Goal: Check status: Check status

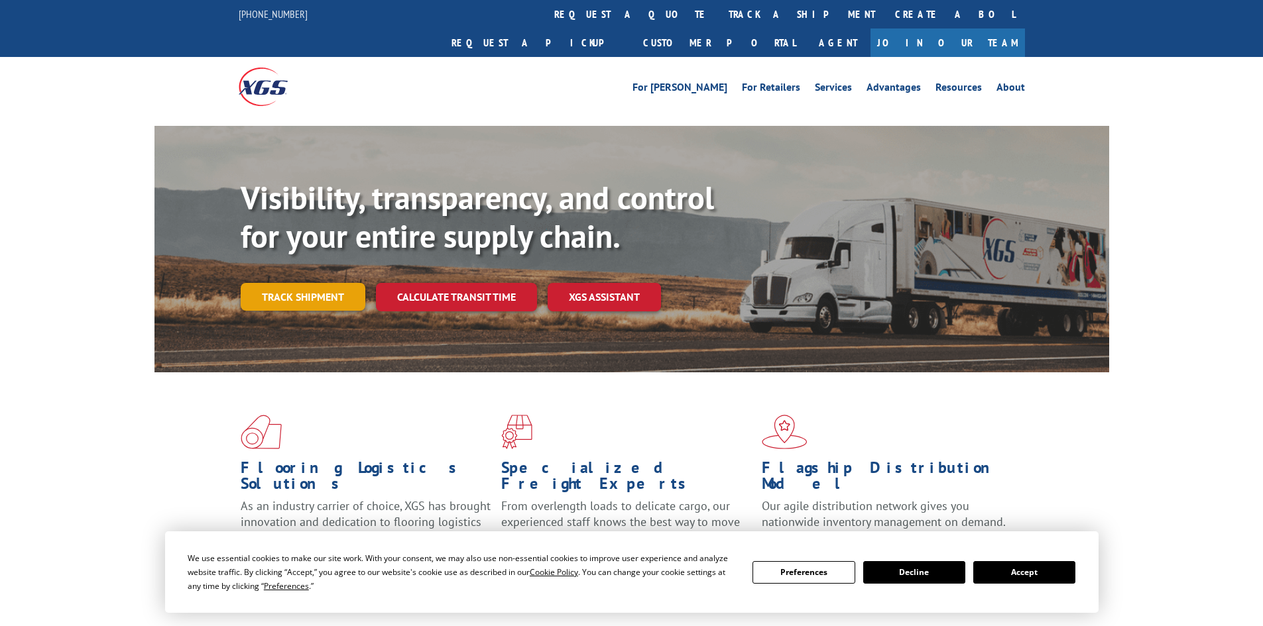
click at [296, 283] on link "Track shipment" at bounding box center [303, 297] width 125 height 28
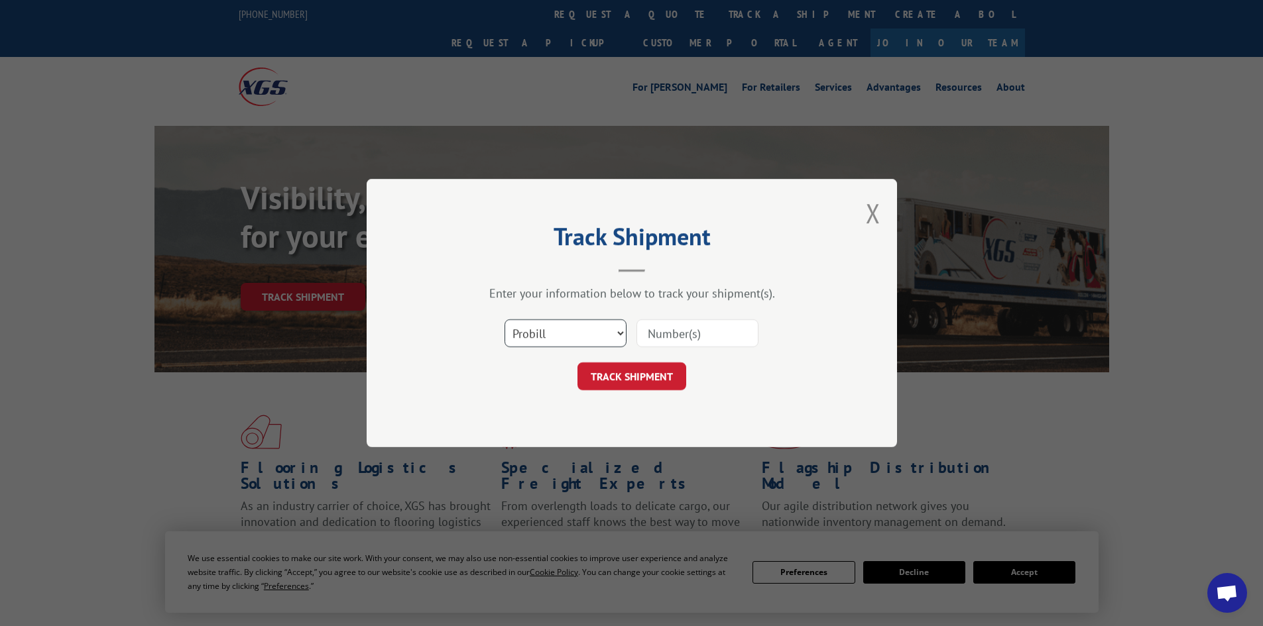
click at [561, 333] on select "Select category... Probill BOL PO" at bounding box center [565, 333] width 122 height 28
select select "bol"
click at [504, 319] on select "Select category... Probill BOL PO" at bounding box center [565, 333] width 122 height 28
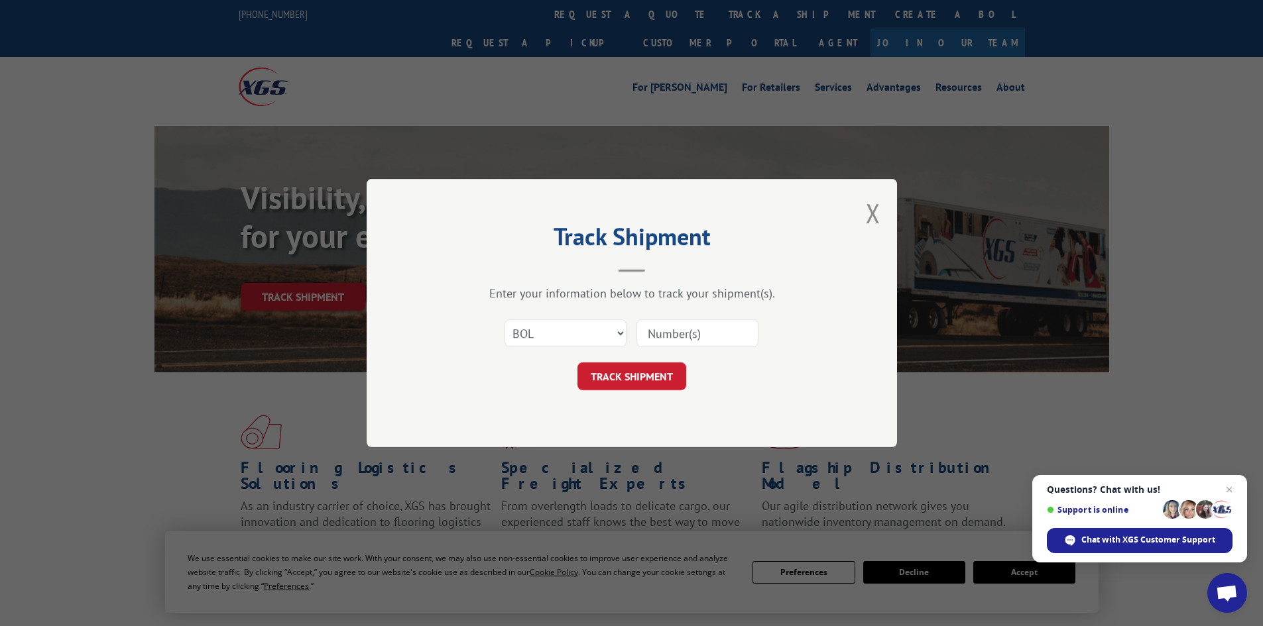
click at [661, 339] on input at bounding box center [697, 333] width 122 height 28
paste input "0078246429"
type input "0078246429"
click at [648, 368] on button "TRACK SHIPMENT" at bounding box center [631, 377] width 109 height 28
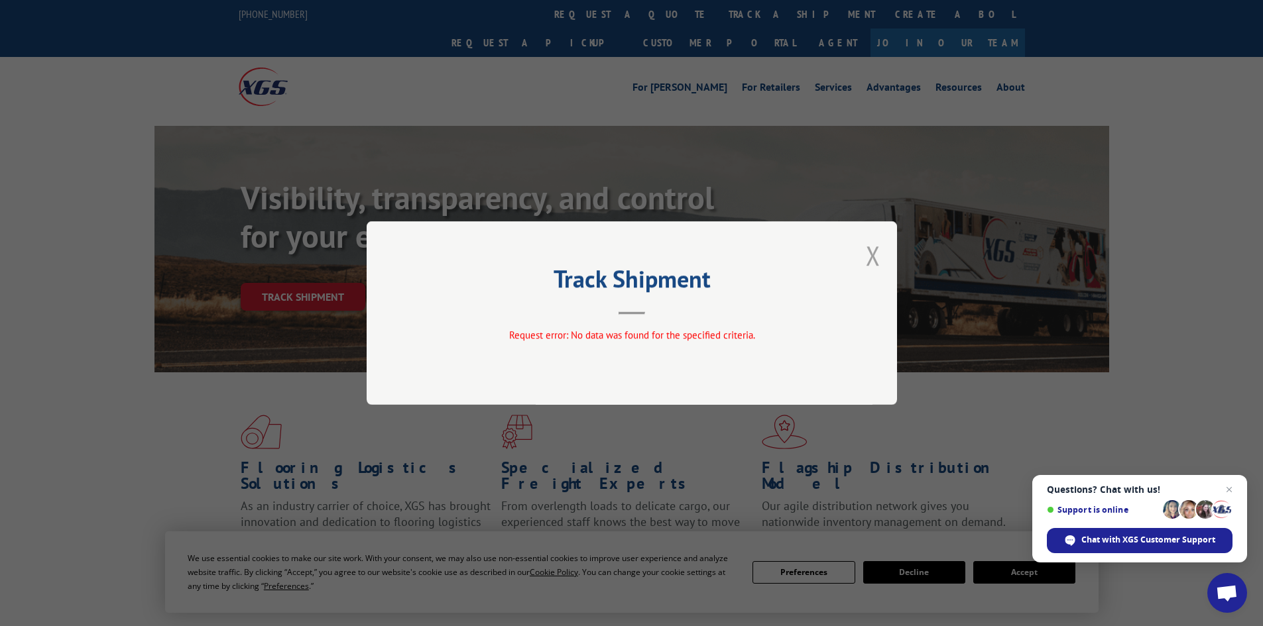
click at [866, 253] on button "Close modal" at bounding box center [873, 255] width 15 height 35
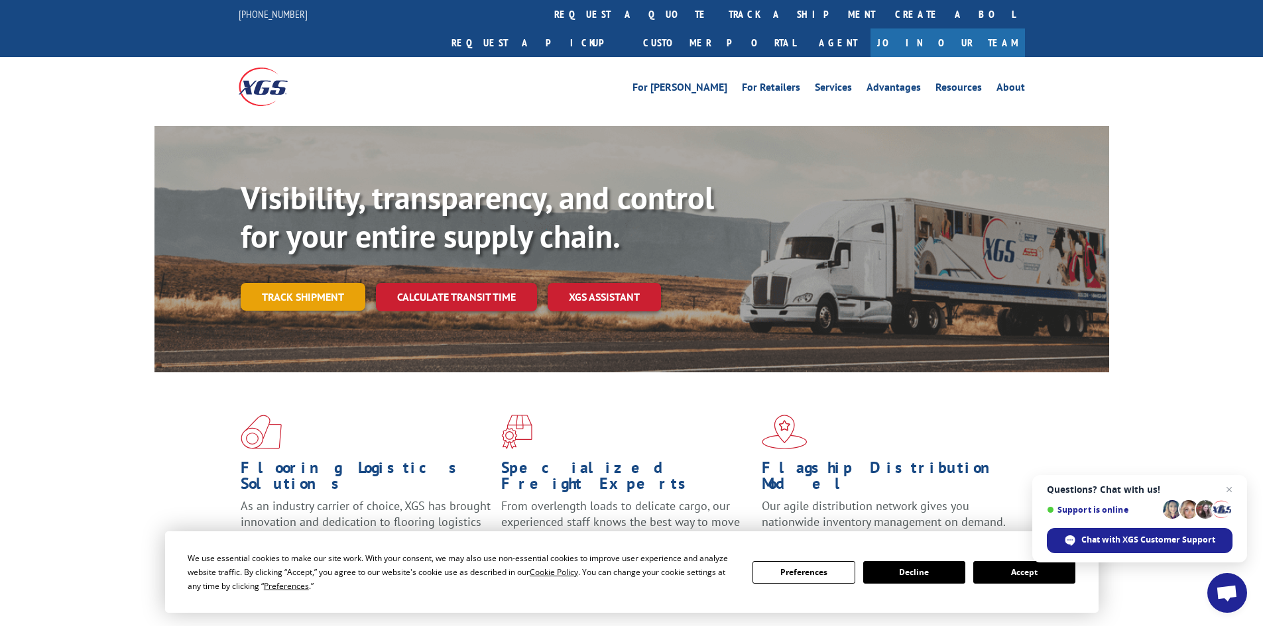
click at [299, 283] on link "Track shipment" at bounding box center [303, 297] width 125 height 28
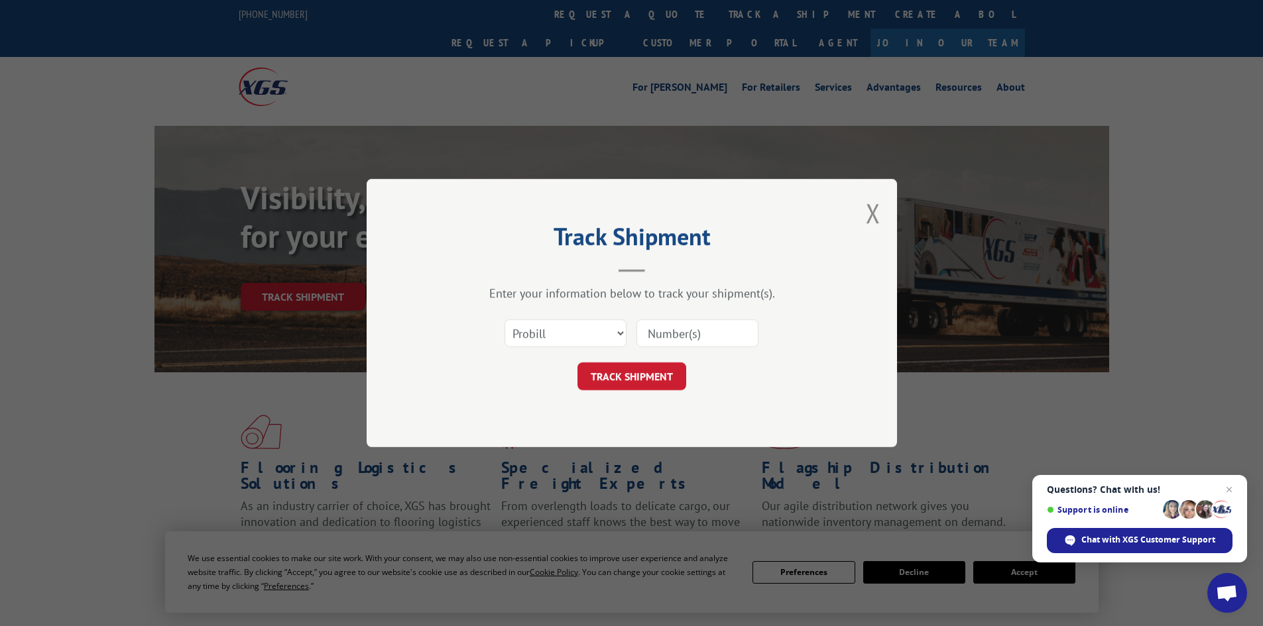
click at [685, 333] on input at bounding box center [697, 333] width 122 height 28
paste input "15472282"
type input "15472282"
click at [657, 367] on button "TRACK SHIPMENT" at bounding box center [631, 377] width 109 height 28
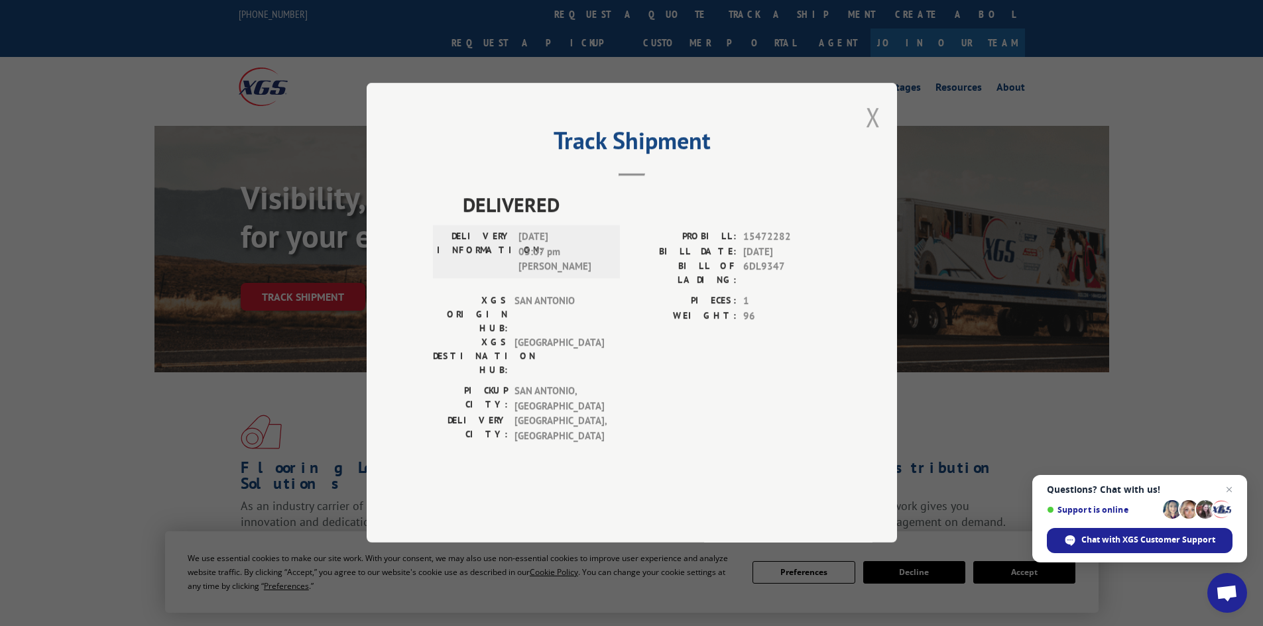
click at [872, 135] on button "Close modal" at bounding box center [873, 116] width 15 height 35
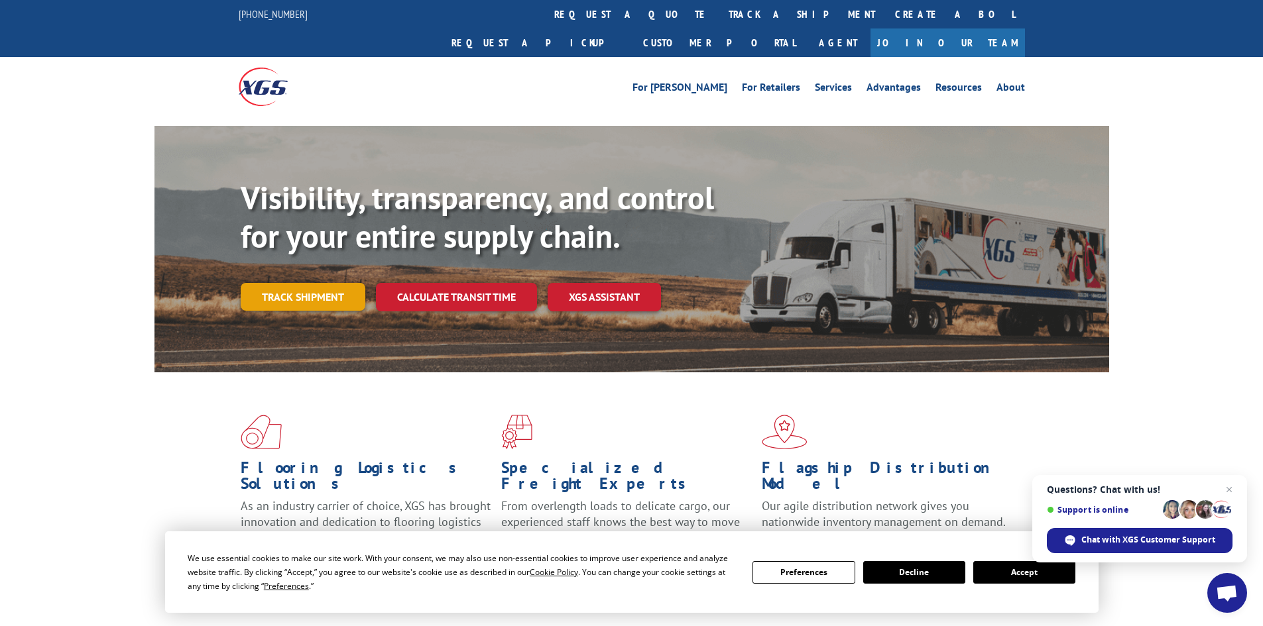
click at [310, 283] on link "Track shipment" at bounding box center [303, 297] width 125 height 28
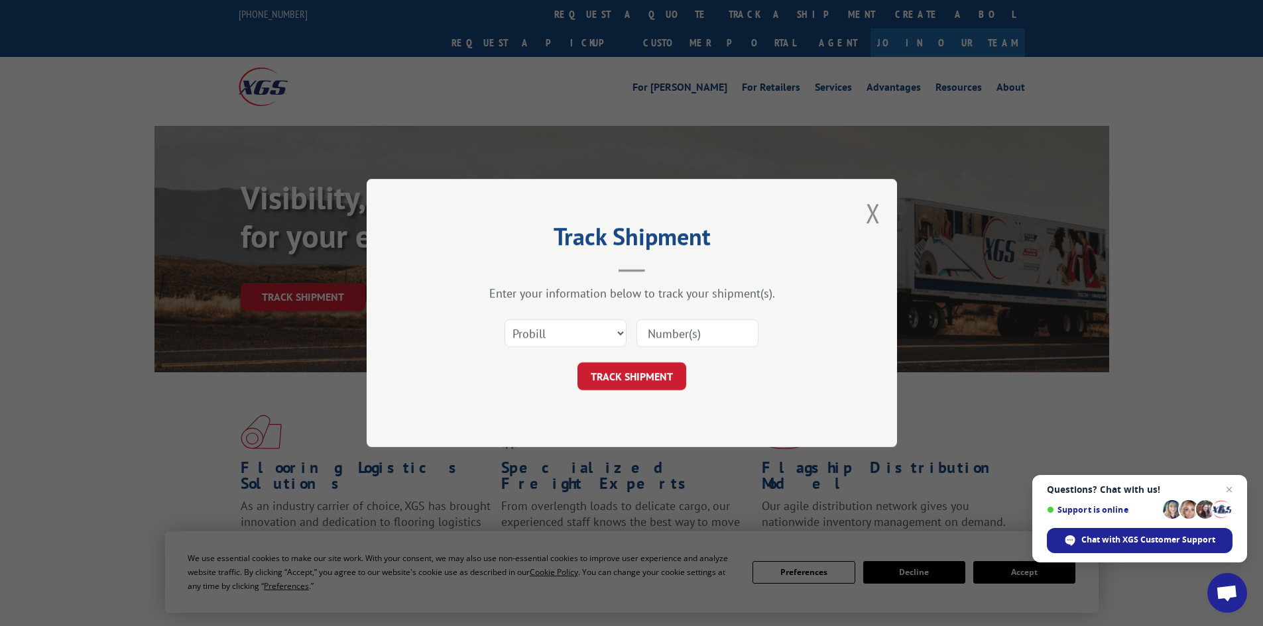
click at [665, 331] on input at bounding box center [697, 333] width 122 height 28
paste input "15472296"
type input "15472296"
click at [627, 372] on button "TRACK SHIPMENT" at bounding box center [631, 377] width 109 height 28
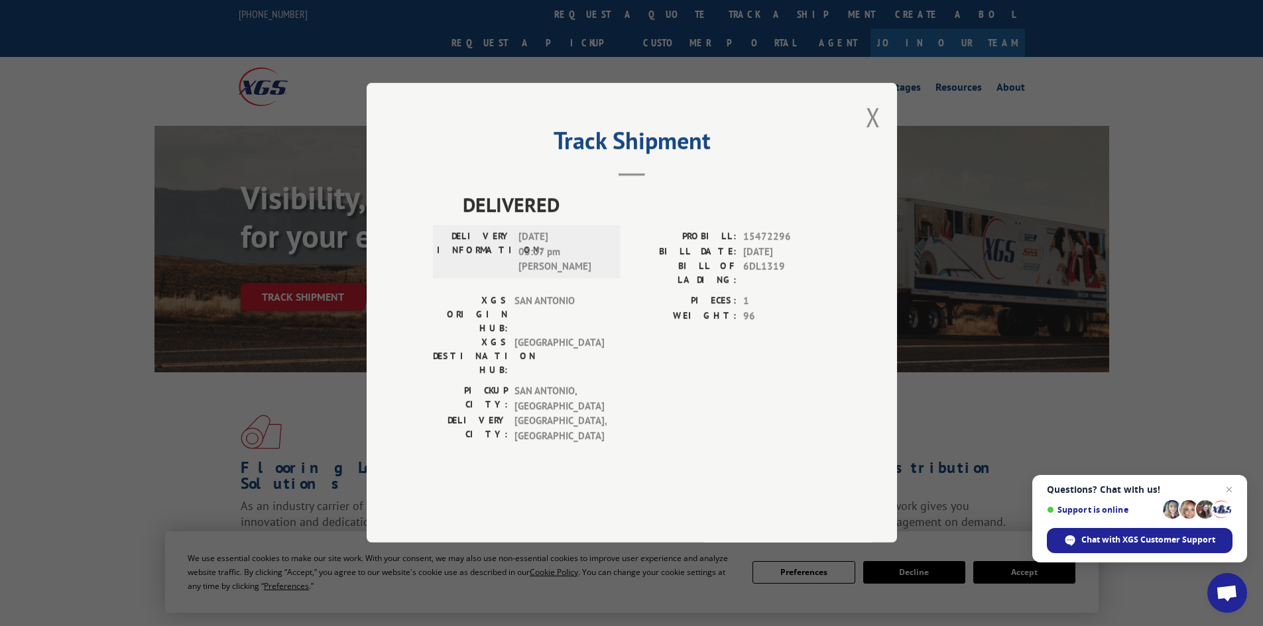
drag, startPoint x: 873, startPoint y: 159, endPoint x: 835, endPoint y: 173, distance: 40.3
click at [873, 135] on button "Close modal" at bounding box center [873, 116] width 15 height 35
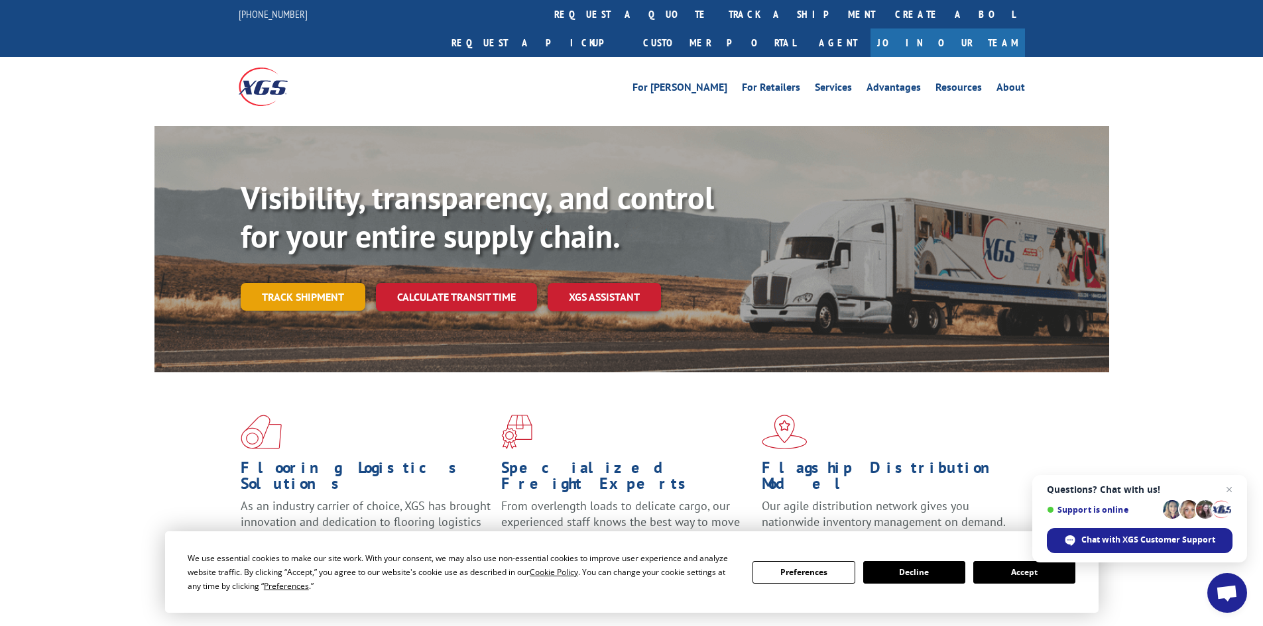
click at [314, 283] on link "Track shipment" at bounding box center [303, 297] width 125 height 28
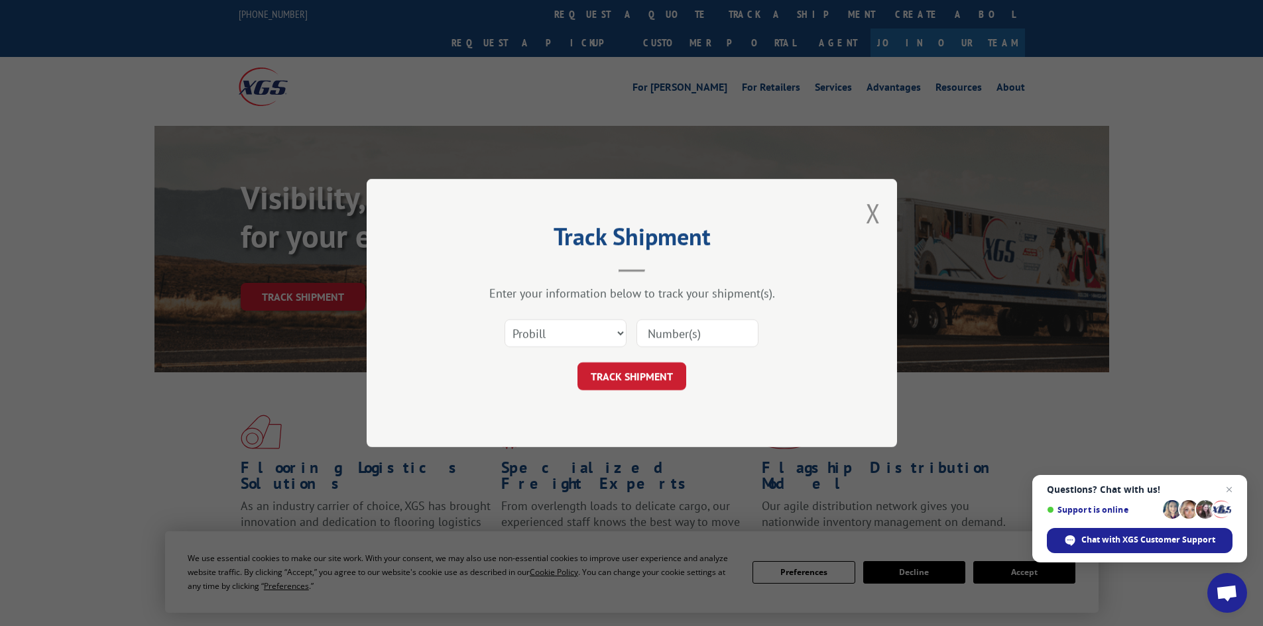
paste input "15472267"
type input "15472267"
click at [633, 382] on button "TRACK SHIPMENT" at bounding box center [631, 377] width 109 height 28
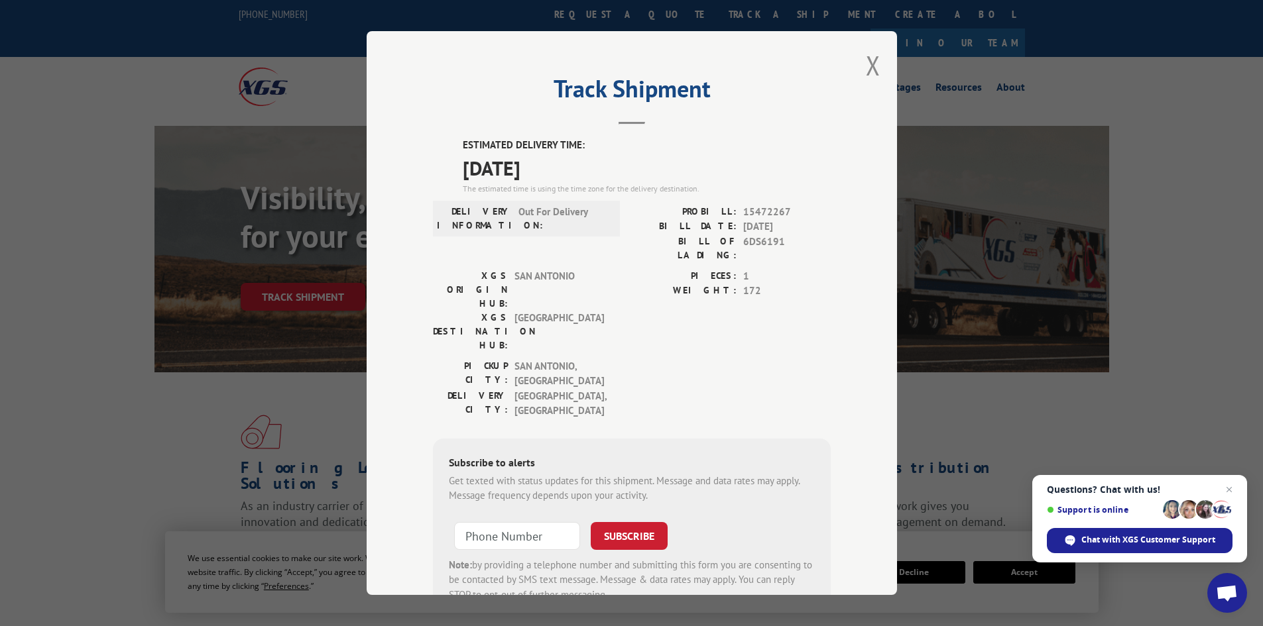
drag, startPoint x: 858, startPoint y: 62, endPoint x: 783, endPoint y: 54, distance: 76.0
click at [858, 63] on div "Track Shipment ESTIMATED DELIVERY TIME: [DATE] The estimated time is using the …" at bounding box center [632, 313] width 530 height 564
